Goal: Transaction & Acquisition: Obtain resource

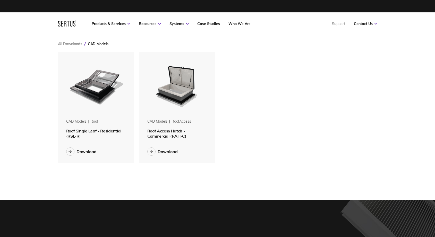
scroll to position [119, 328]
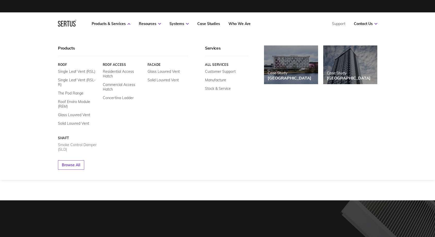
click at [82, 142] on link "Smoke Control Damper (SLD)" at bounding box center [78, 146] width 41 height 9
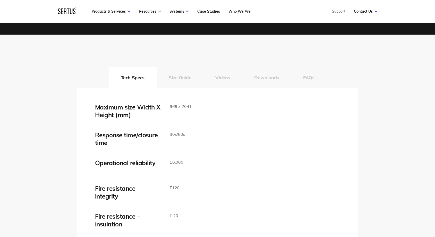
scroll to position [812, 0]
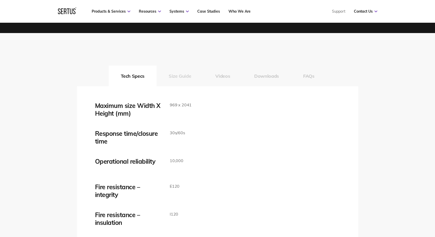
click at [176, 75] on button "Size Guide" at bounding box center [180, 75] width 47 height 21
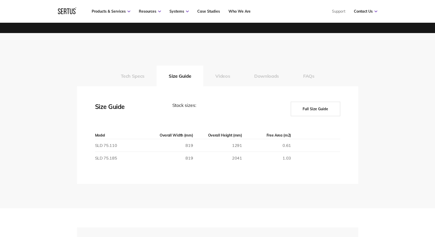
click at [304, 104] on button "Full Size Guide" at bounding box center [315, 109] width 49 height 14
click at [303, 107] on button "Full Size Guide" at bounding box center [315, 109] width 49 height 14
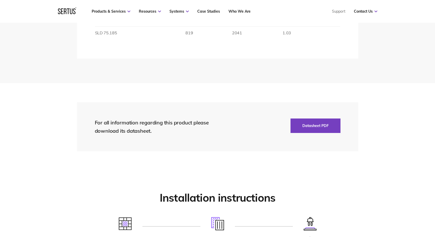
scroll to position [944, 0]
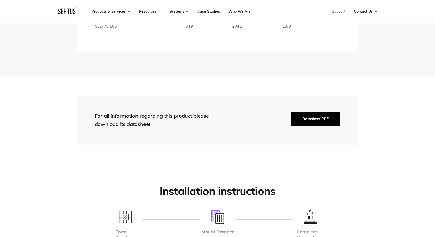
click at [307, 115] on button "Datasheet PDF" at bounding box center [316, 119] width 50 height 14
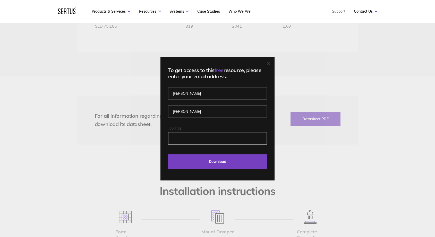
click at [223, 135] on input "Job Title" at bounding box center [217, 138] width 99 height 12
type input "[EMAIL_ADDRESS][DOMAIN_NAME]"
click at [228, 168] on div "To get access to this free resource, please enter your email address. [PERSON_N…" at bounding box center [218, 118] width 114 height 123
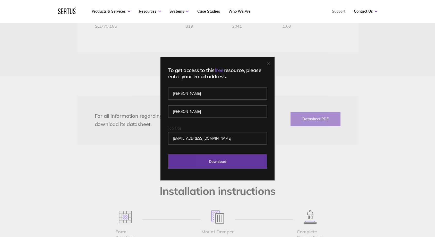
click at [227, 162] on input "Download" at bounding box center [217, 161] width 99 height 14
